Goal: Navigation & Orientation: Find specific page/section

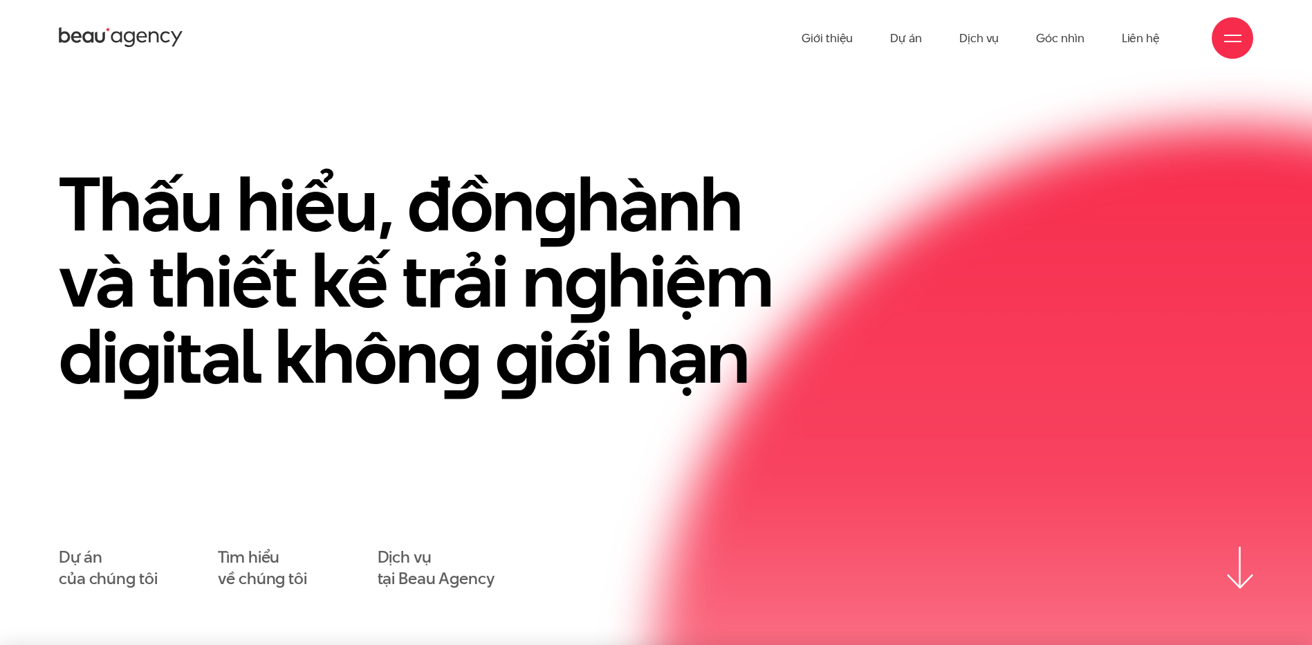
click at [622, 84] on section "Thấu hiểu, đồn g hành và thiết kế trải n g hiệm di g ital khôn g g iới hạn Dự á…" at bounding box center [656, 360] width 1312 height 569
click at [1154, 42] on link "Liên hệ" at bounding box center [1141, 38] width 38 height 76
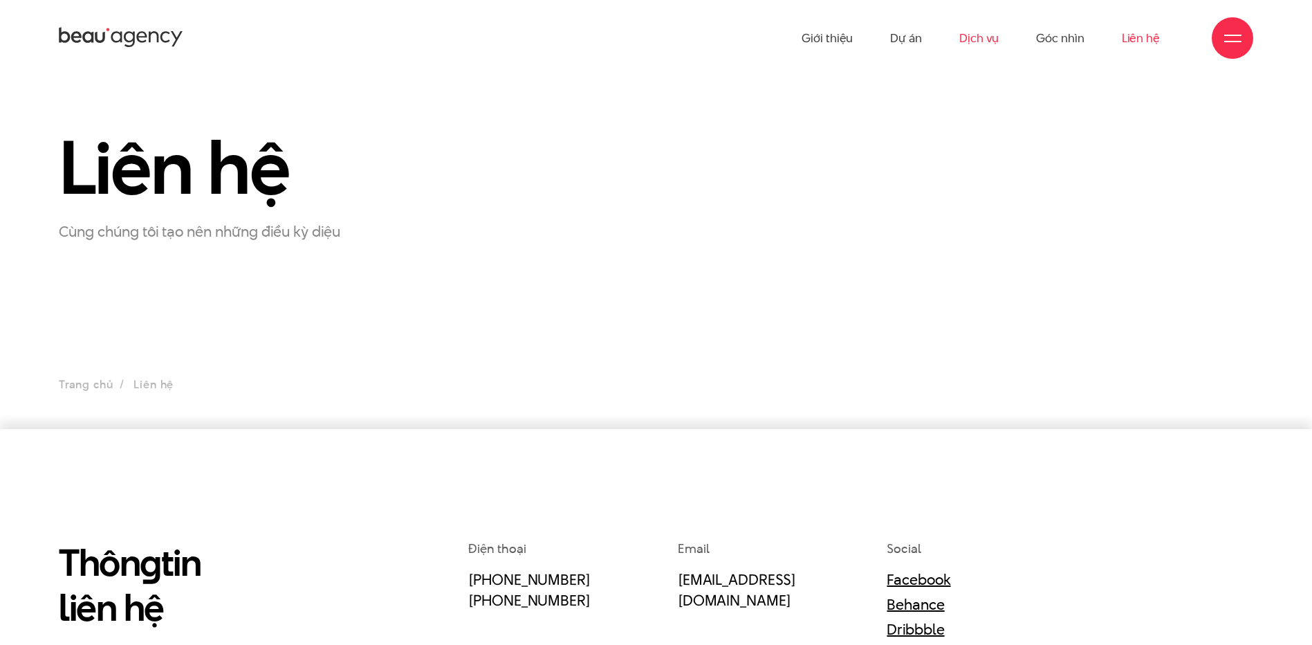
click at [990, 39] on link "Dịch vụ" at bounding box center [978, 38] width 39 height 76
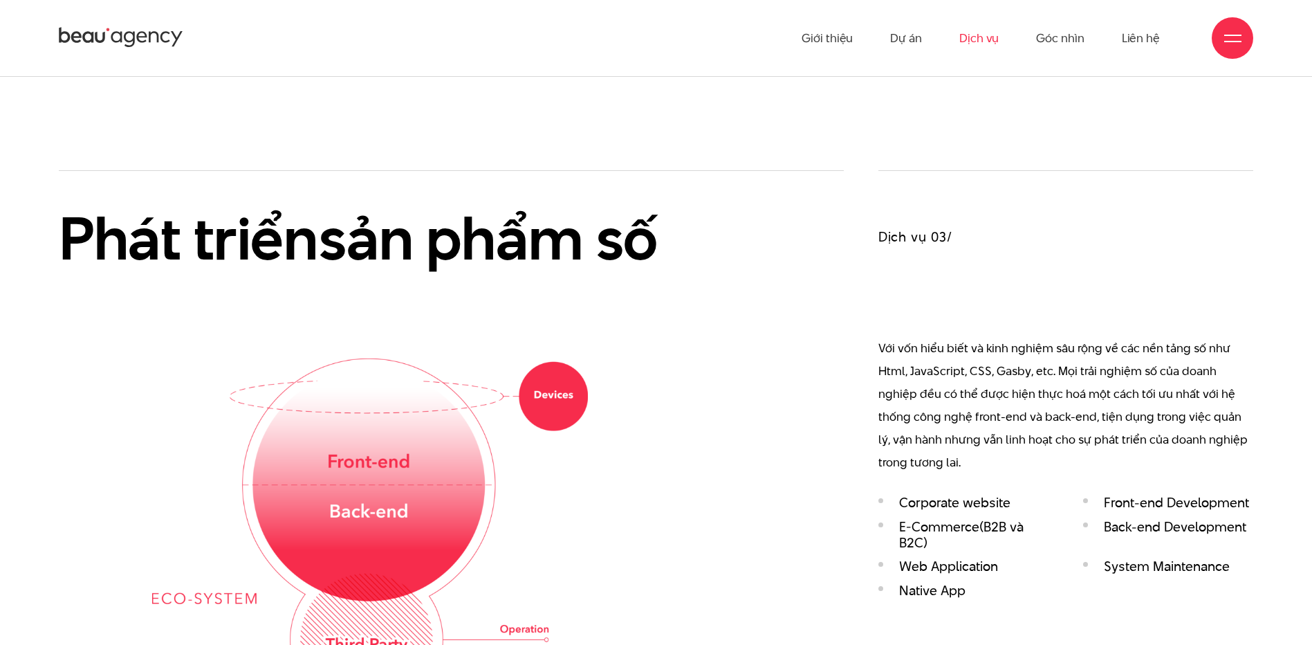
scroll to position [2144, 0]
